Goal: Complete application form

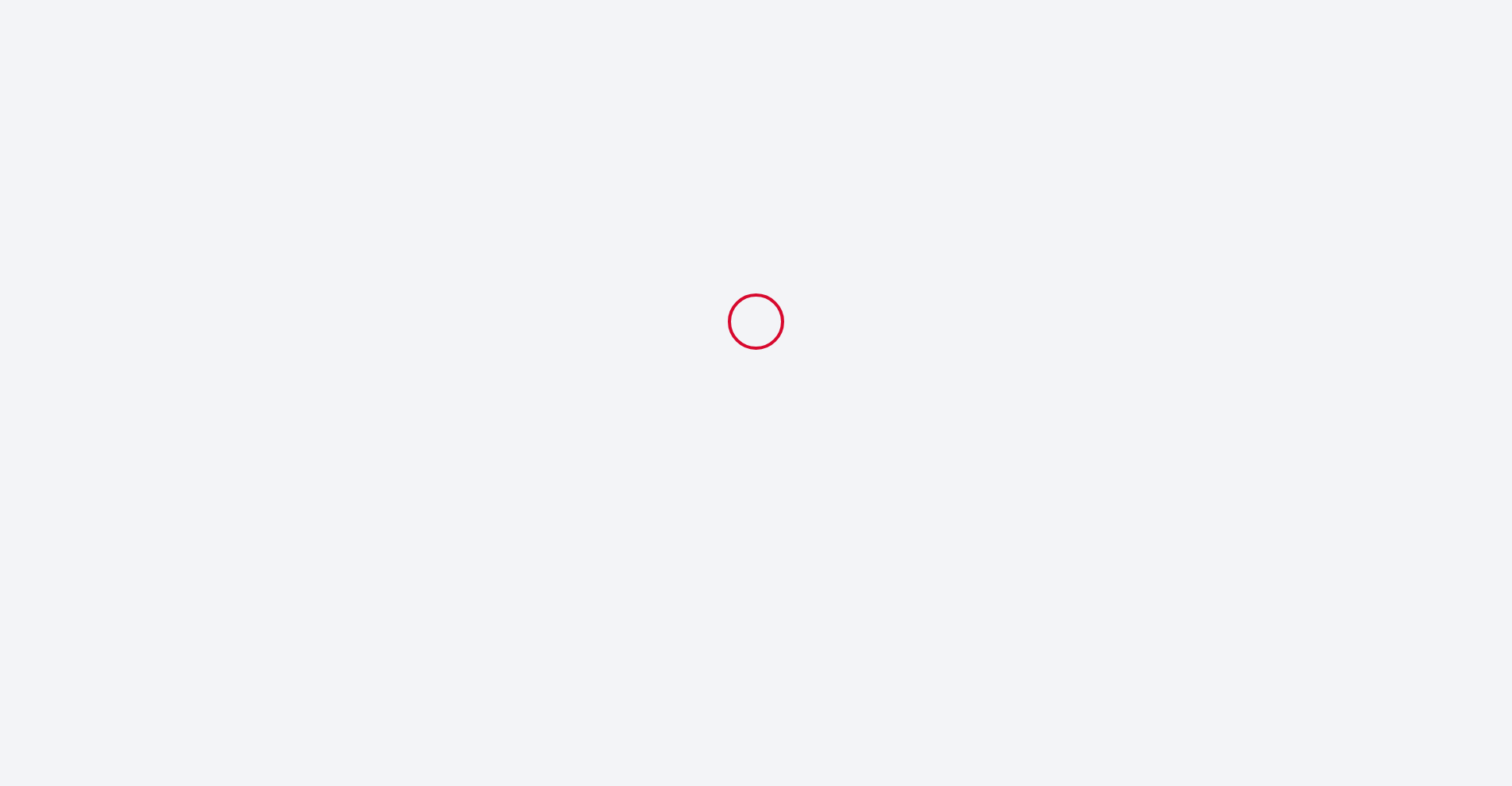
select select
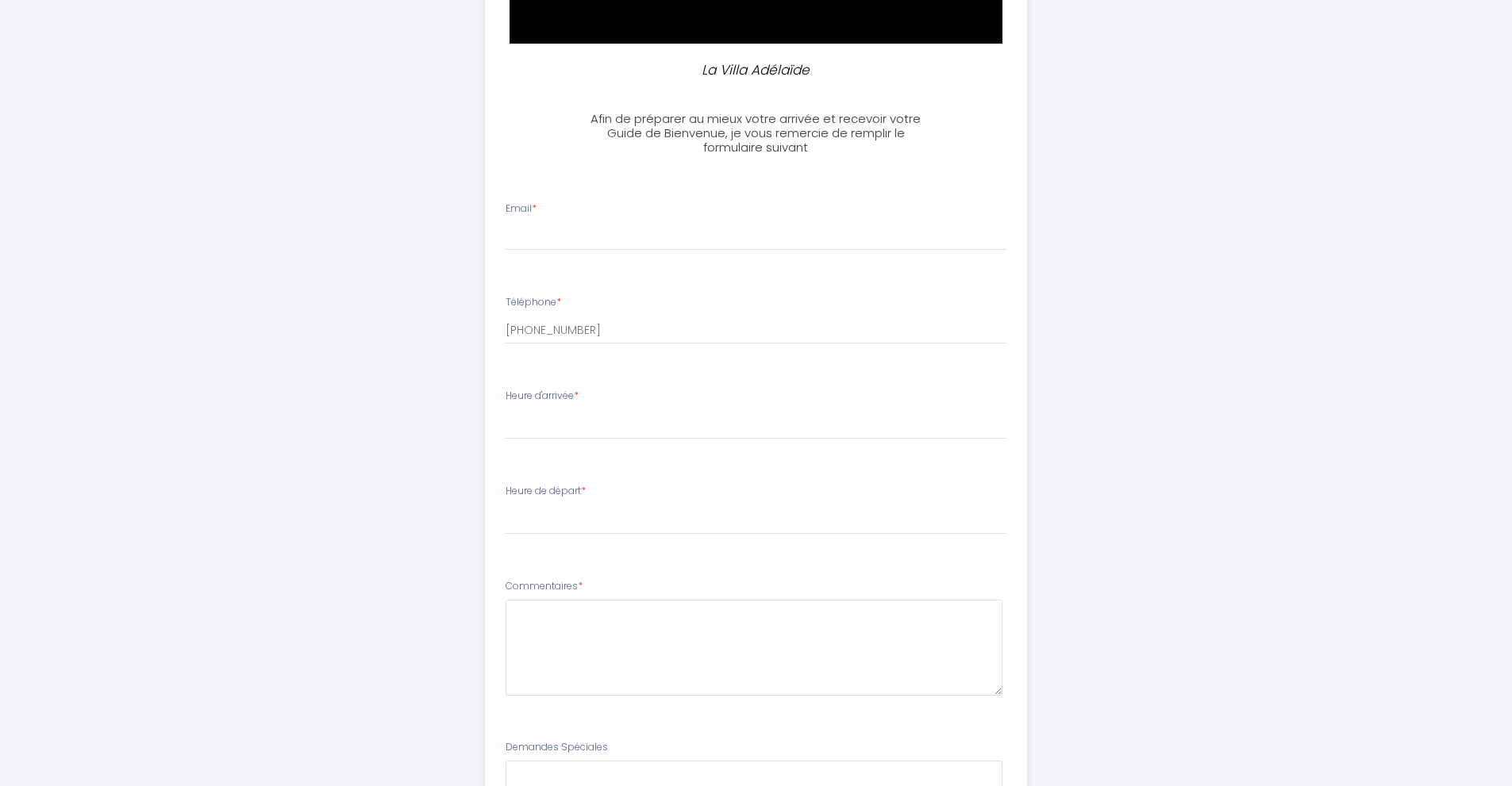
scroll to position [317, 0]
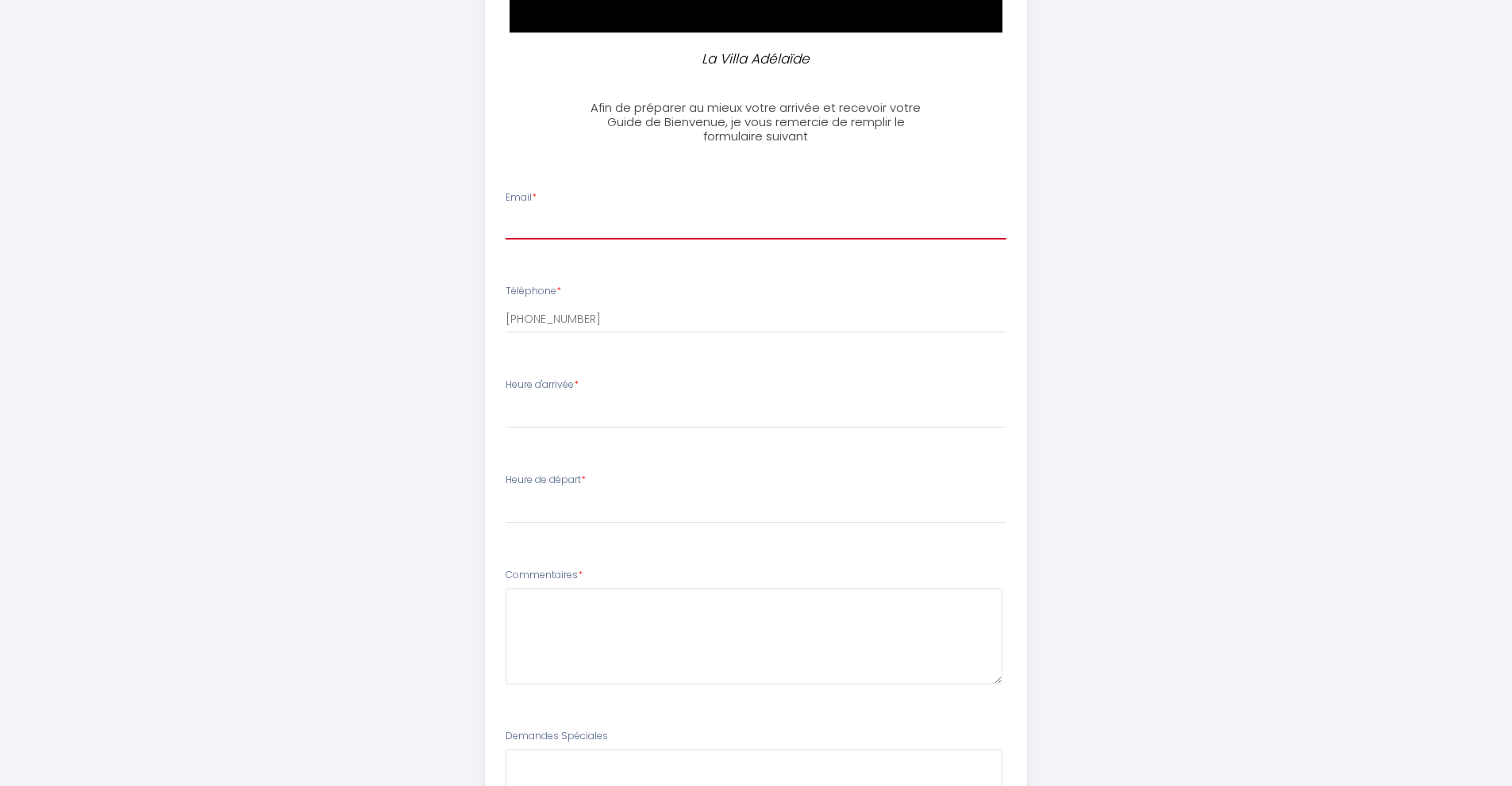
click at [546, 230] on input "Email *" at bounding box center [756, 225] width 501 height 29
type input "[EMAIL_ADDRESS][DOMAIN_NAME]"
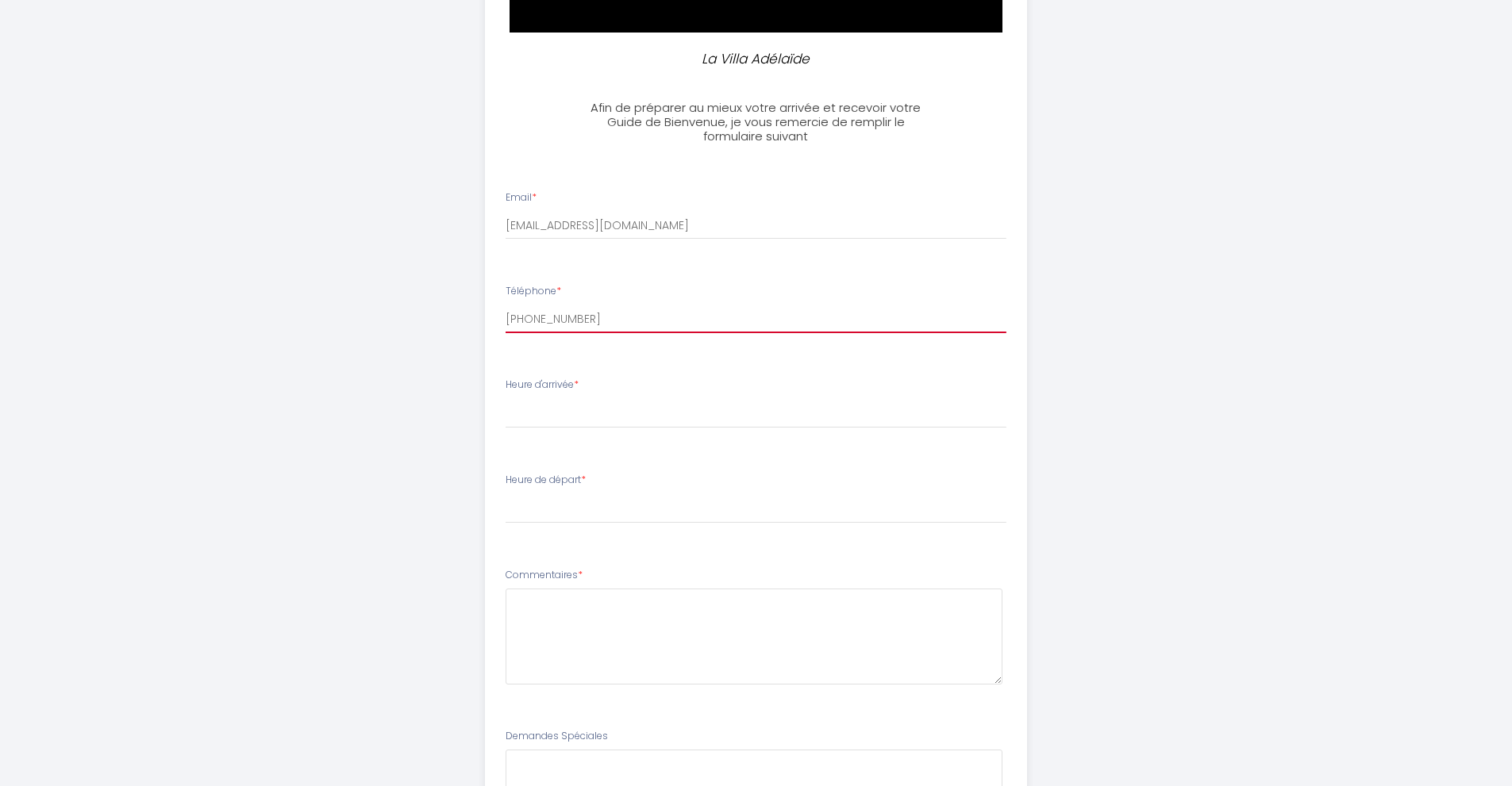
click at [598, 313] on input "[PHONE_NUMBER]" at bounding box center [756, 319] width 501 height 29
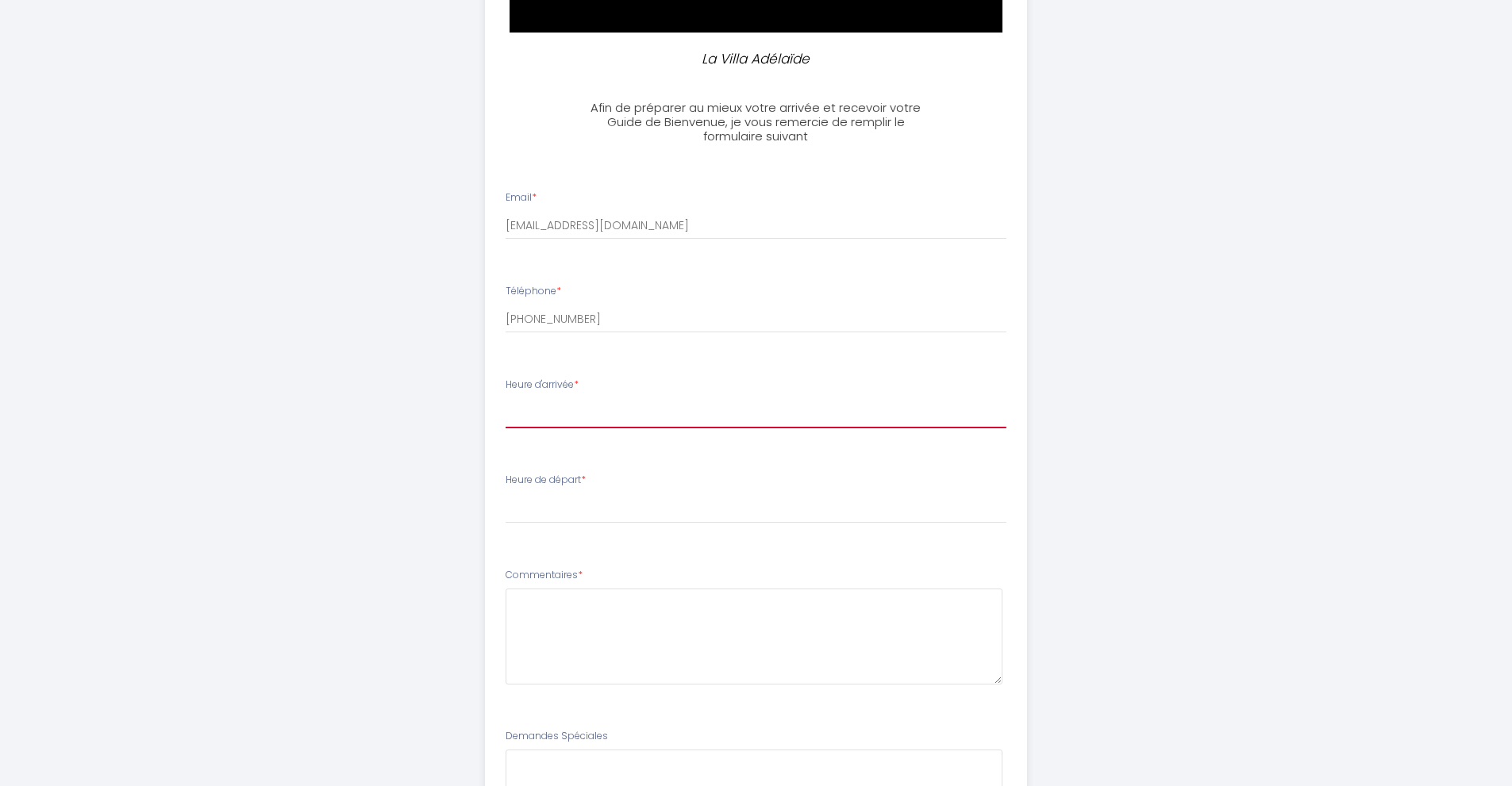
click at [561, 419] on select "17:00 17:30 18:00 18:30 19:00 19:30 20:00 20:30 21:00 21:30 22:00 22:30 23:00 2…" at bounding box center [756, 414] width 501 height 30
select select "21:00"
click at [506, 399] on select "17:00 17:30 18:00 18:30 19:00 19:30 20:00 20:30 21:00 21:30 22:00 22:30 23:00 2…" at bounding box center [756, 414] width 501 height 30
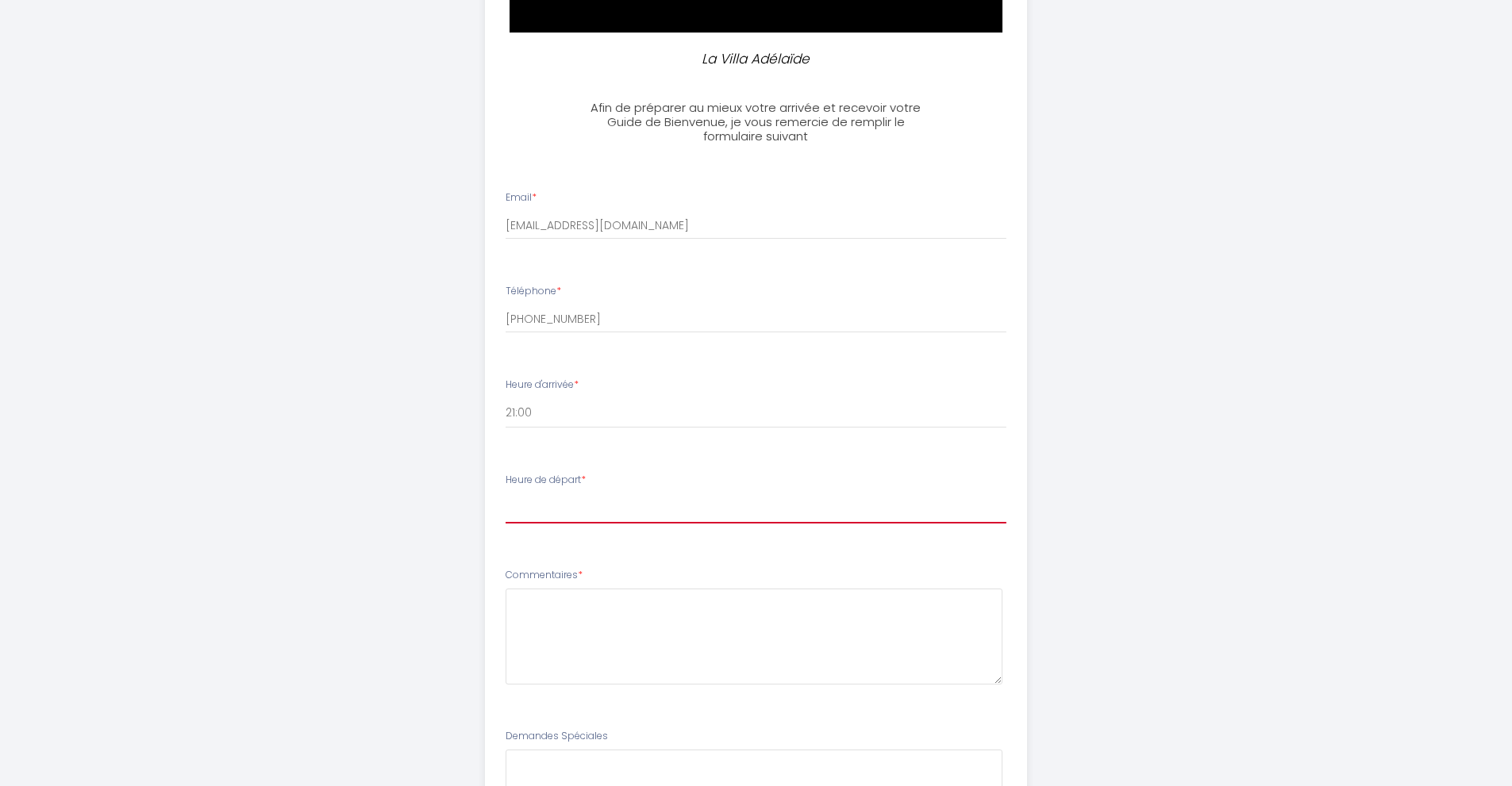
click at [547, 509] on select "00:00 00:30 01:00 01:30 02:00 02:30 03:00 03:30 04:00 04:30 05:00 05:30 06:00 0…" at bounding box center [756, 508] width 501 height 30
select select "10:00"
click at [506, 493] on select "00:00 00:30 01:00 01:30 02:00 02:30 03:00 03:30 04:00 04:30 05:00 05:30 06:00 0…" at bounding box center [756, 508] width 501 height 30
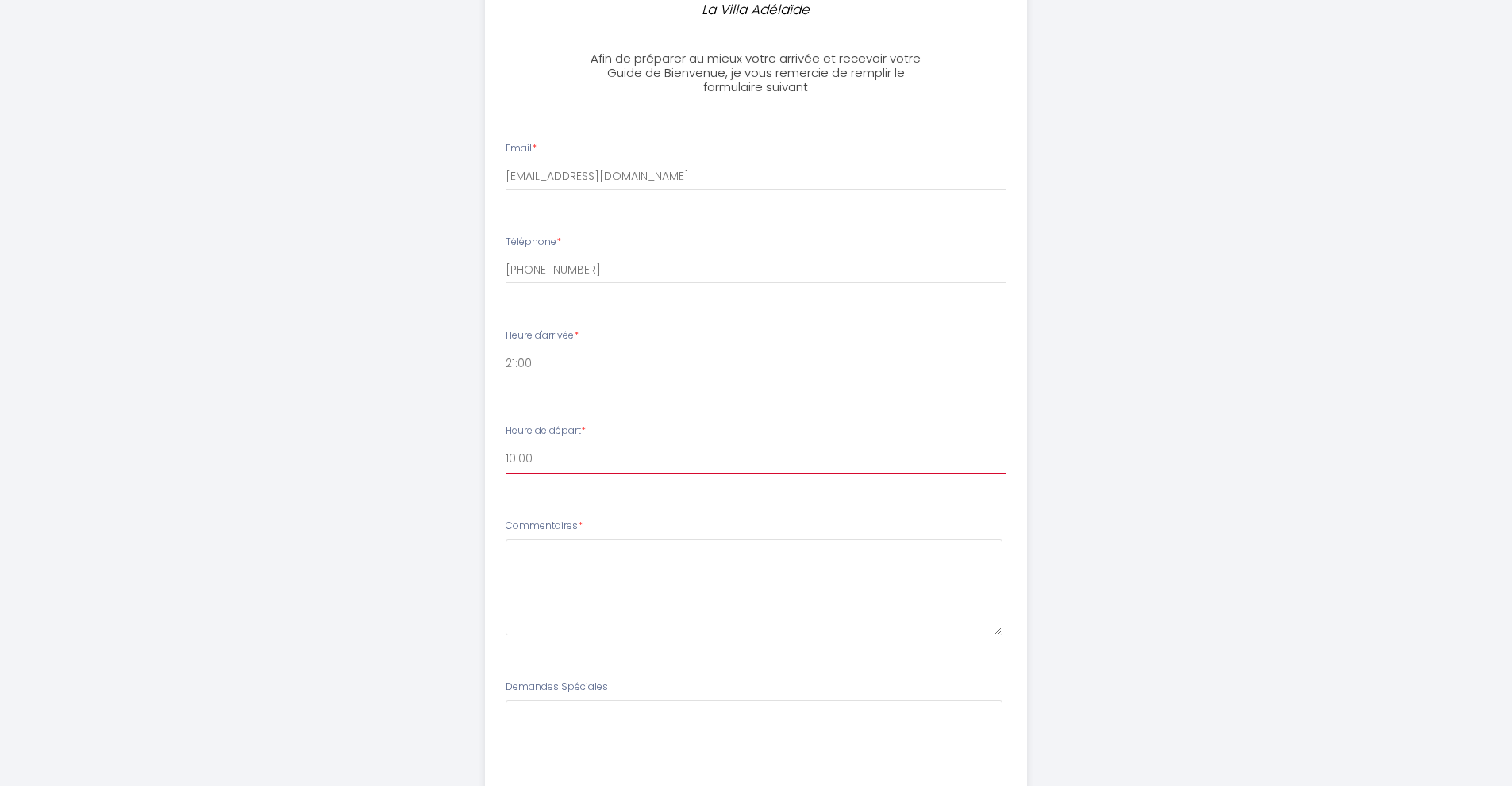
scroll to position [476, 0]
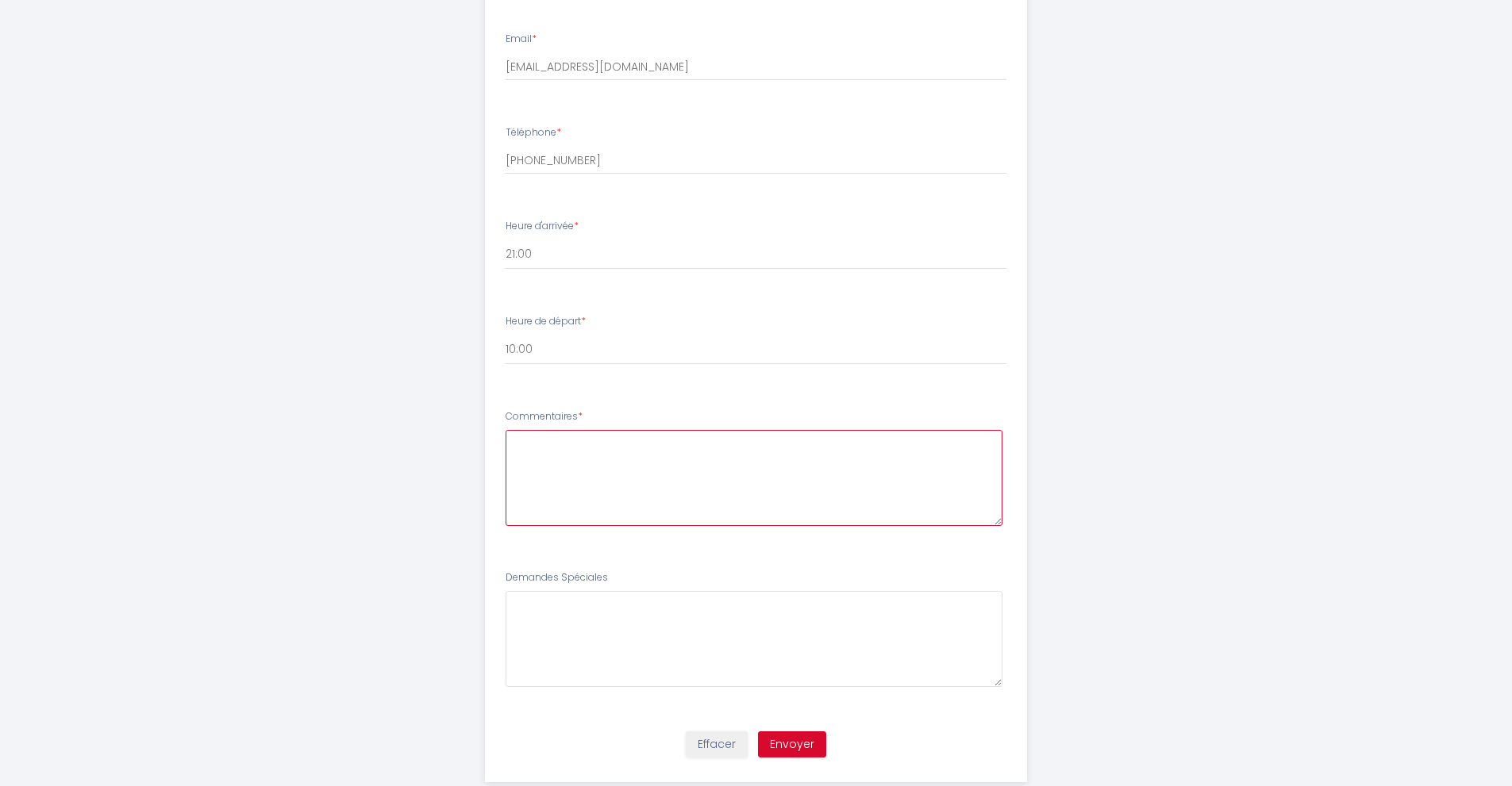
click at [539, 440] on textarea at bounding box center [754, 477] width 497 height 96
drag, startPoint x: 628, startPoint y: 456, endPoint x: 494, endPoint y: 451, distance: 134.1
click at [494, 451] on li "Commentaires * Bonjour," at bounding box center [756, 475] width 540 height 152
paste textarea "Je suis [PERSON_NAME], j’ai réservé votre logement pour le weekend du [DATE] au…"
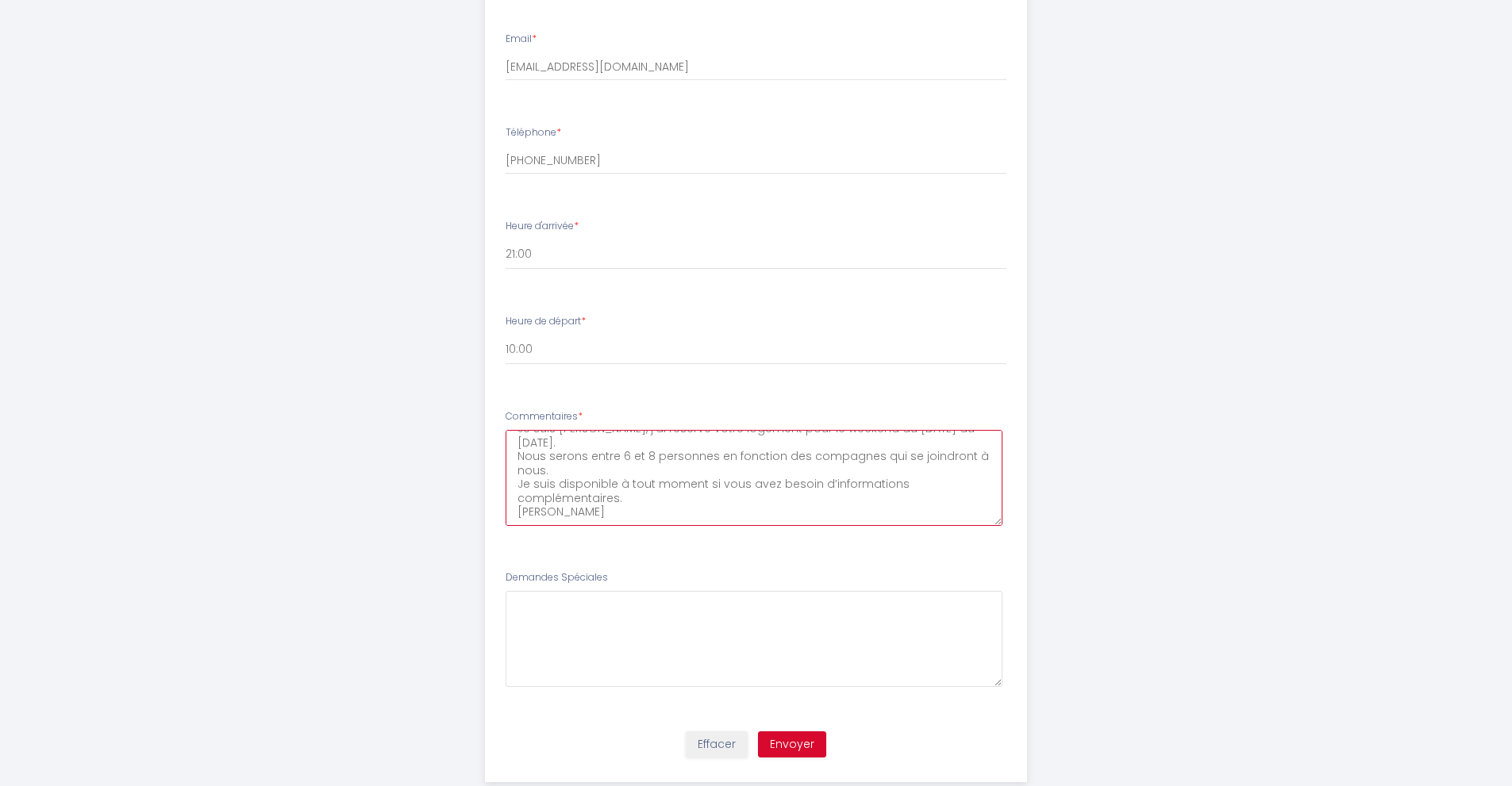
type textarea "Bonjour, Je suis [PERSON_NAME], j’ai réservé votre logement pour le weekend du …"
click at [810, 745] on button "Envoyer" at bounding box center [792, 745] width 68 height 27
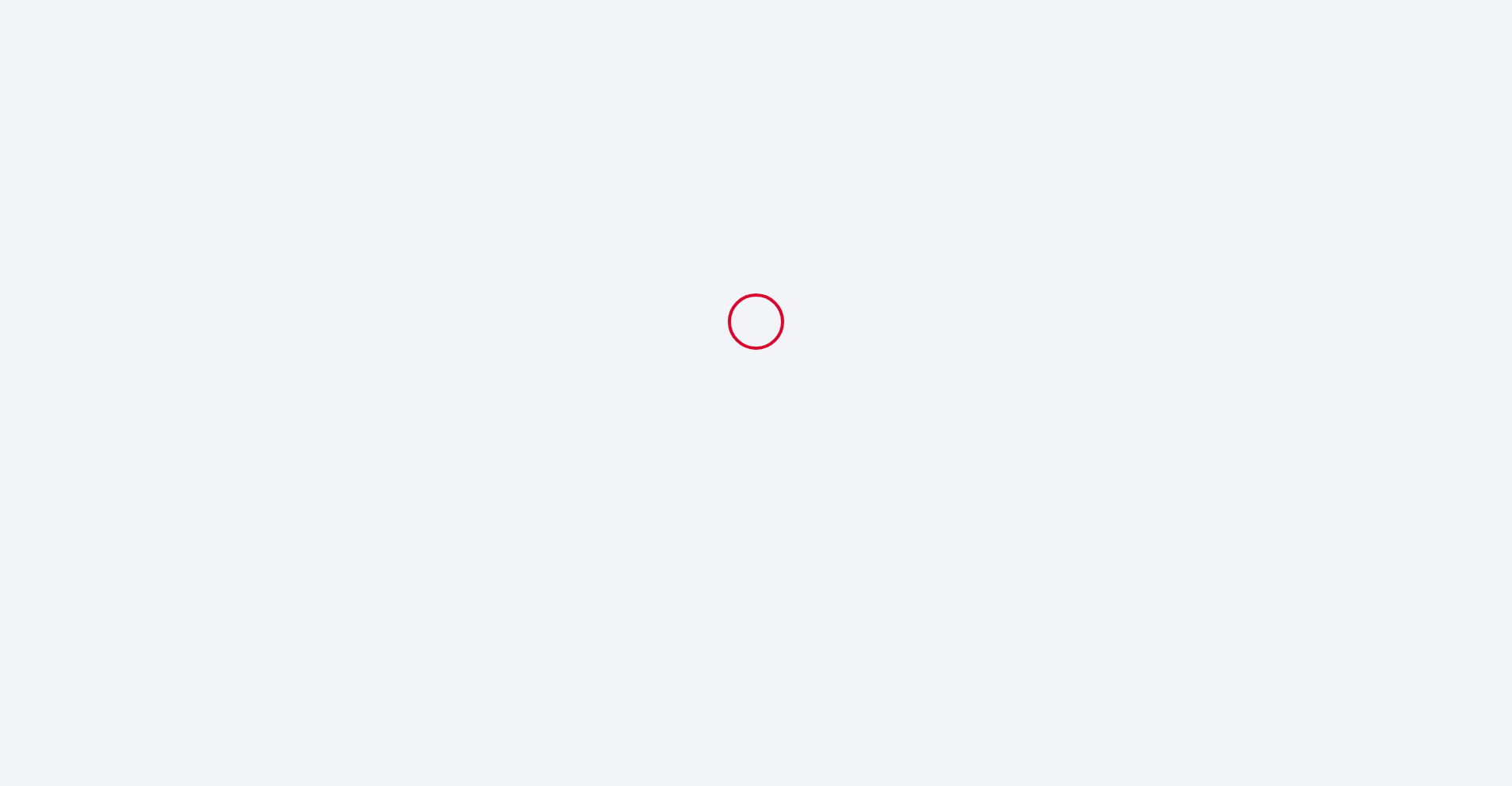
scroll to position [0, 0]
select select "21:00"
select select "10:00"
